Goal: Obtain resource: Download file/media

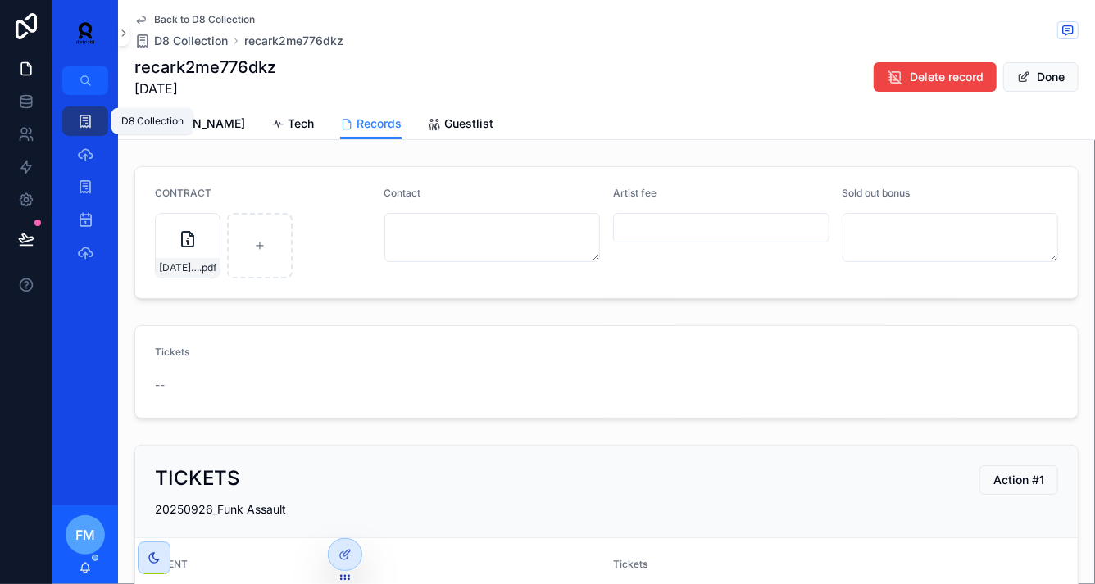
click at [95, 123] on div "D8 Collection" at bounding box center [85, 121] width 26 height 26
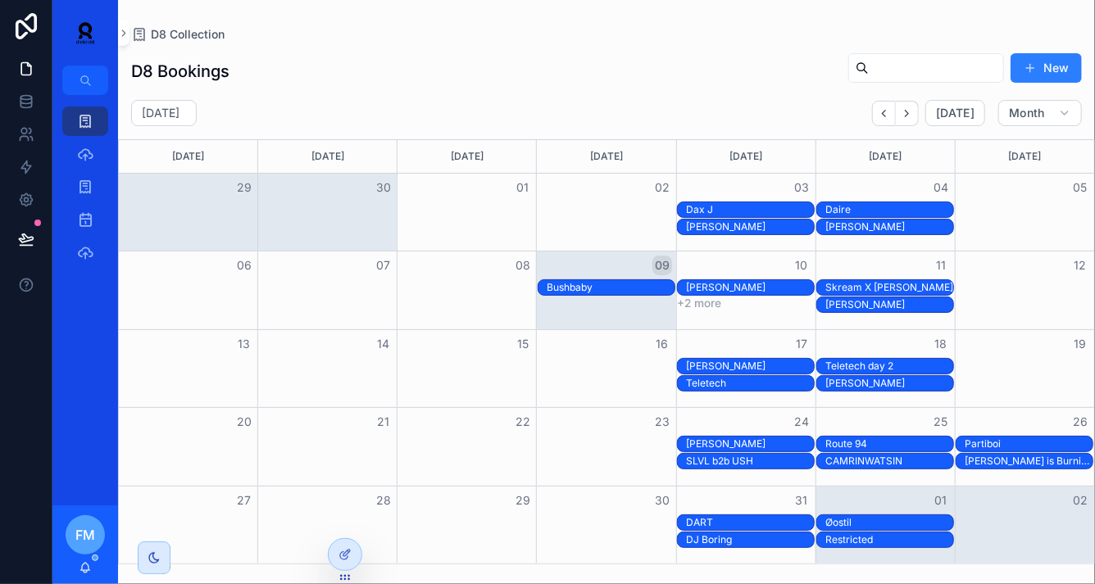
click at [735, 287] on div "[PERSON_NAME]" at bounding box center [750, 287] width 128 height 13
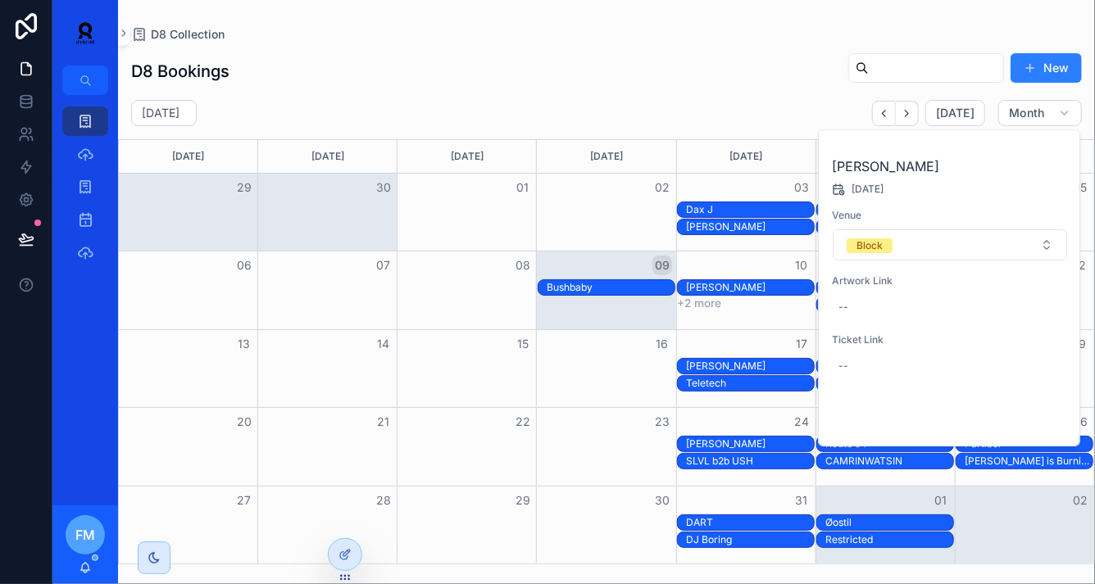
click at [1032, 420] on span "Open" at bounding box center [1024, 418] width 30 height 15
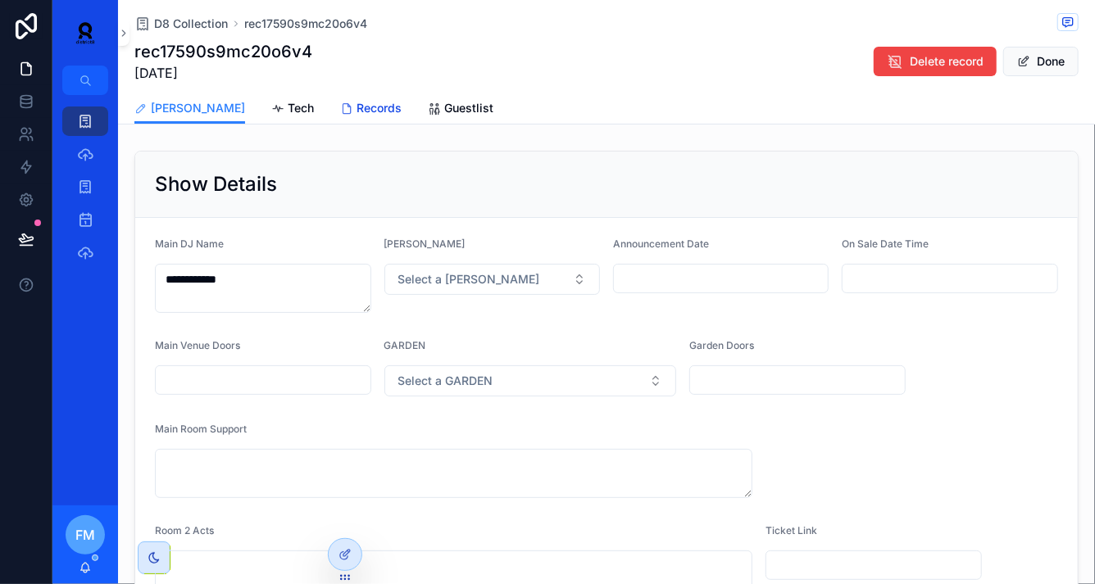
click at [356, 104] on span "Records" at bounding box center [378, 108] width 45 height 16
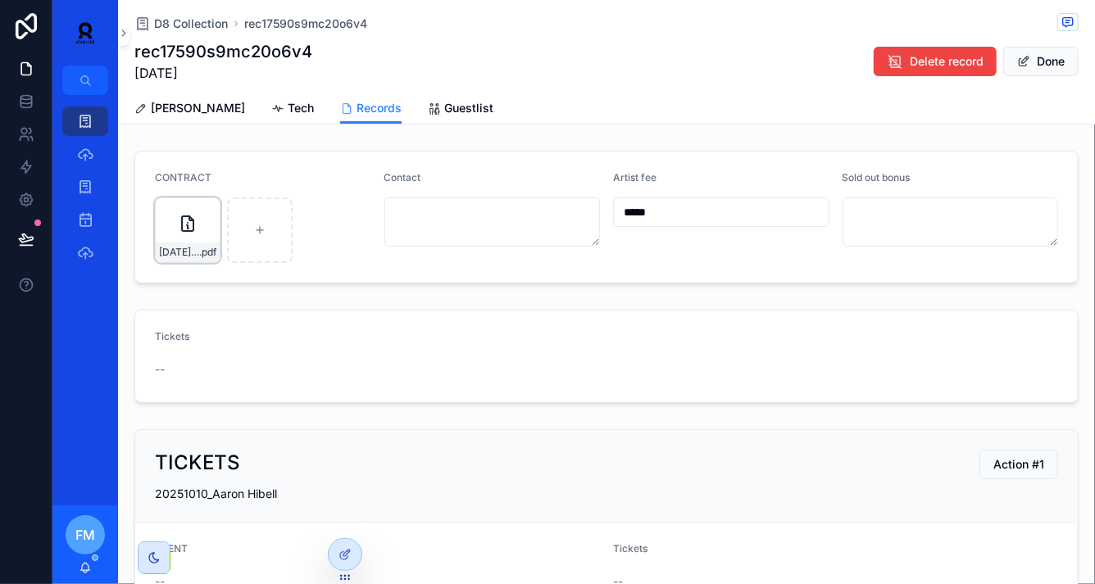
click at [185, 225] on icon "scrollable content" at bounding box center [188, 224] width 20 height 20
